Goal: Find specific page/section: Find specific page/section

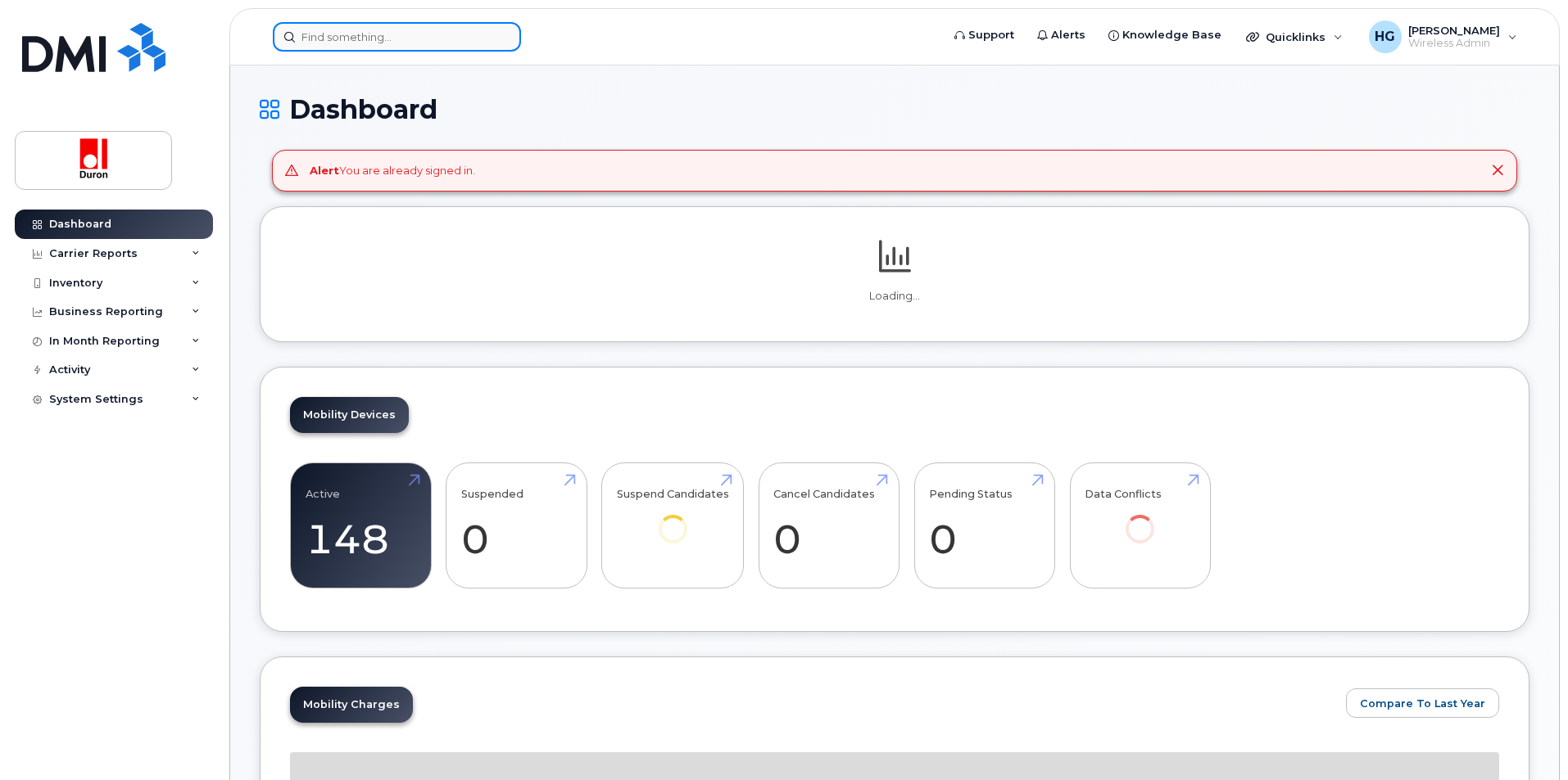
click at [398, 40] on input at bounding box center [396, 37] width 248 height 30
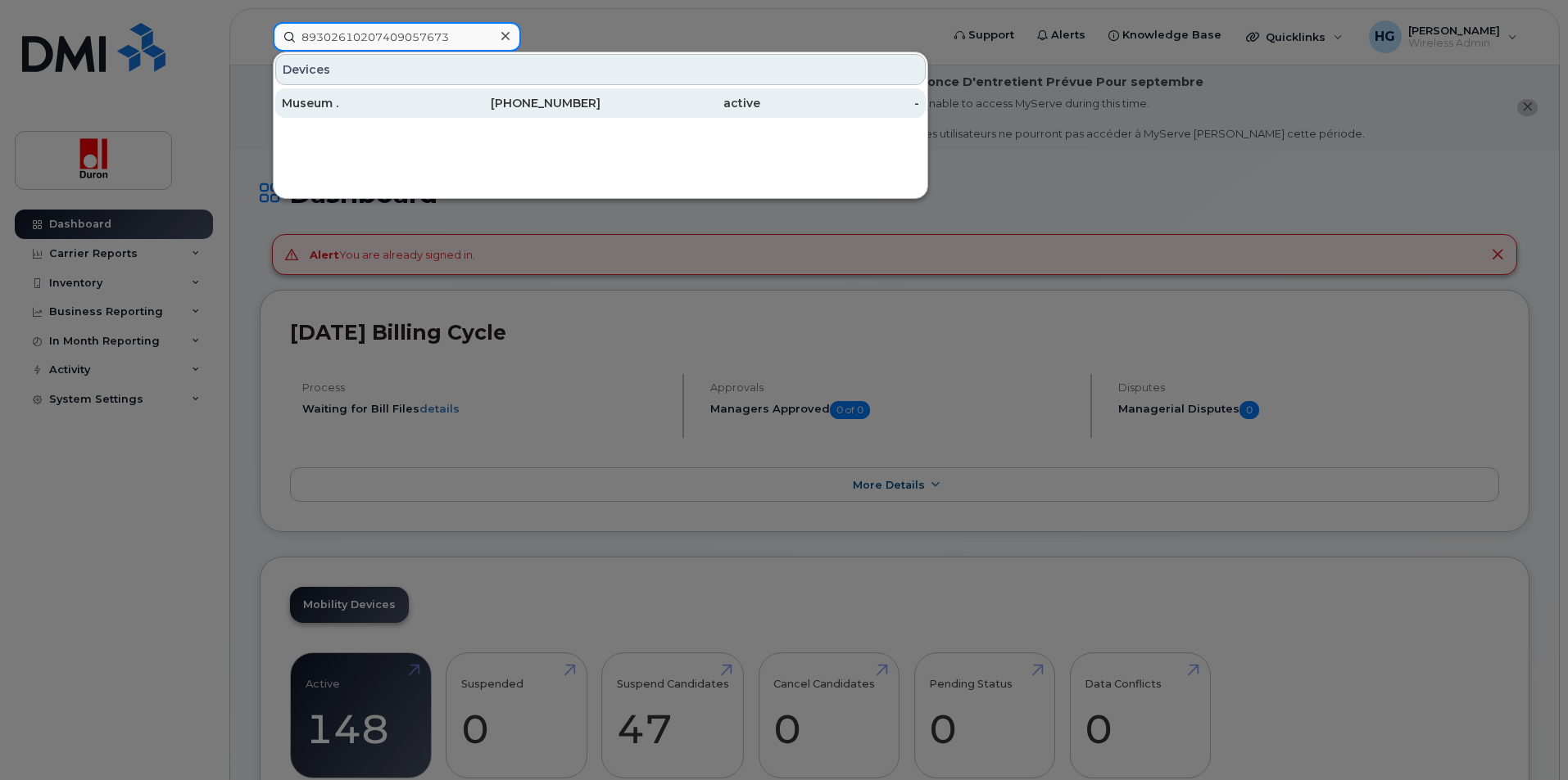
type input "89302610207409057673"
click at [427, 94] on div "Museum ." at bounding box center [361, 103] width 160 height 30
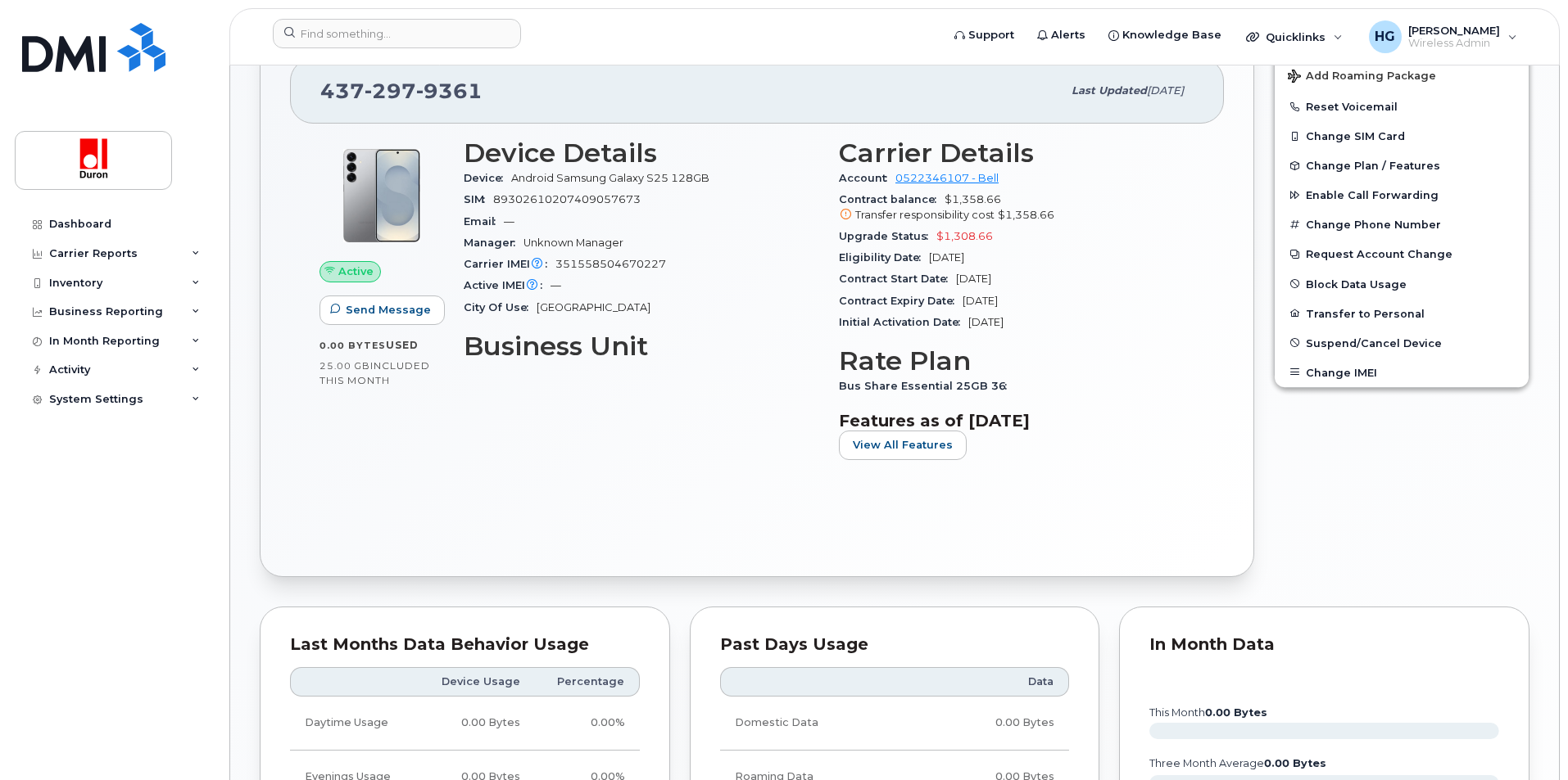
scroll to position [573, 0]
